Goal: Find specific page/section: Find specific page/section

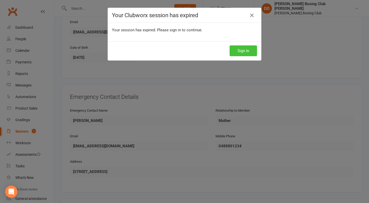
click at [242, 51] on button "Sign In" at bounding box center [243, 50] width 27 height 11
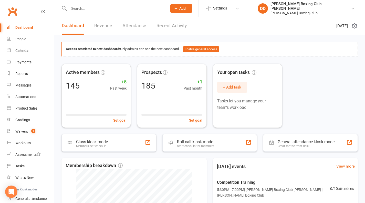
click at [86, 6] on input "text" at bounding box center [115, 8] width 96 height 7
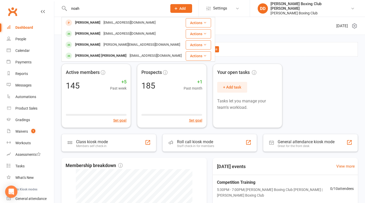
type input "noah"
click at [191, 32] on button "Actions" at bounding box center [198, 33] width 25 height 9
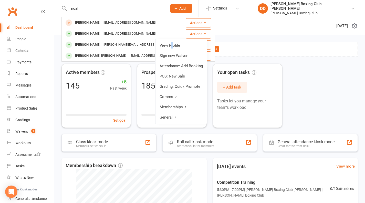
click at [172, 43] on link "View Profile" at bounding box center [182, 45] width 52 height 10
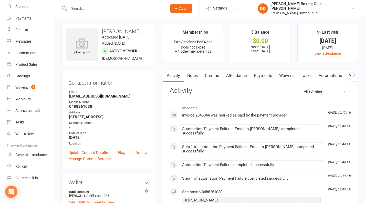
scroll to position [51, 0]
